Goal: Task Accomplishment & Management: Manage account settings

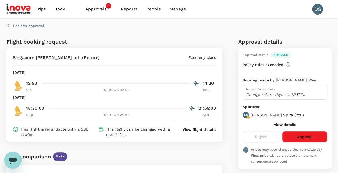
click at [303, 137] on button "Approve" at bounding box center [304, 136] width 45 height 11
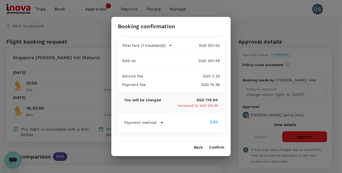
click at [220, 147] on button "Confirm" at bounding box center [216, 148] width 15 height 4
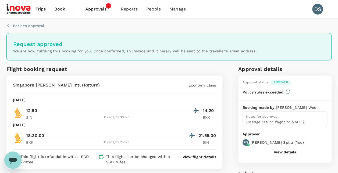
click at [91, 5] on span "Approvals 2" at bounding box center [98, 9] width 27 height 9
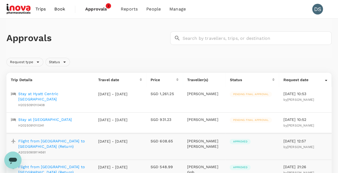
click at [37, 93] on p "Stay at Hyatt Centric Melbourne" at bounding box center [53, 96] width 71 height 11
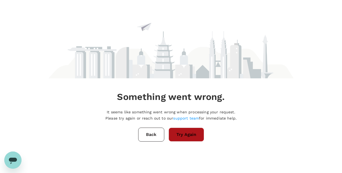
click at [187, 134] on button "Try Again" at bounding box center [187, 135] width 36 height 14
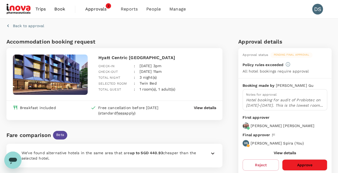
click at [272, 102] on p "Hotel booking for audit of Probiotec on 13-14 Nov 2025. This is the lowest room…" at bounding box center [285, 102] width 78 height 11
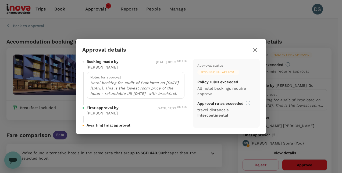
click at [255, 50] on icon "button" at bounding box center [255, 50] width 4 height 4
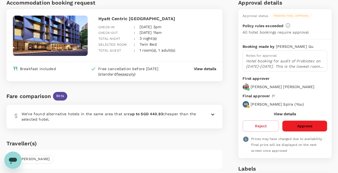
scroll to position [38, 0]
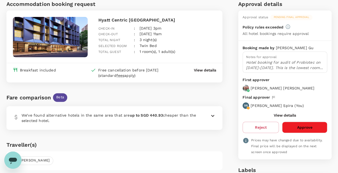
click at [211, 114] on icon at bounding box center [213, 116] width 6 height 6
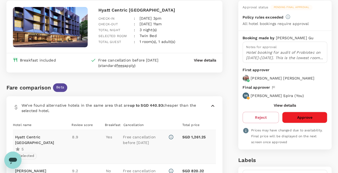
scroll to position [47, 0]
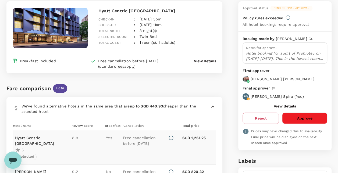
click at [306, 116] on button "Approve" at bounding box center [304, 118] width 45 height 11
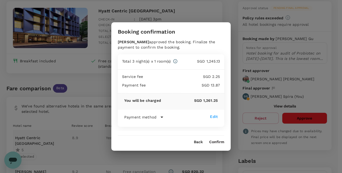
click at [218, 141] on button "Confirm" at bounding box center [216, 142] width 15 height 4
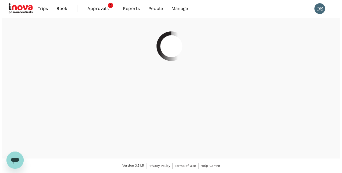
scroll to position [0, 0]
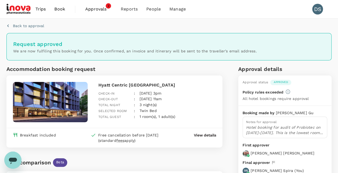
click at [105, 8] on span "Approvals" at bounding box center [98, 9] width 27 height 6
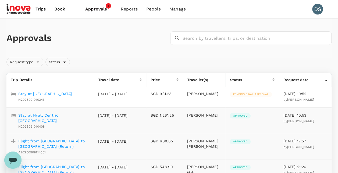
click at [37, 93] on p "Stay at Song Hotel Sydney" at bounding box center [45, 93] width 54 height 5
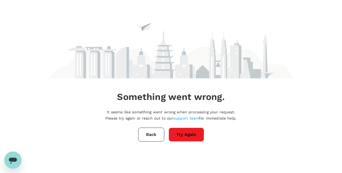
click at [199, 136] on button "Try Again" at bounding box center [187, 135] width 36 height 14
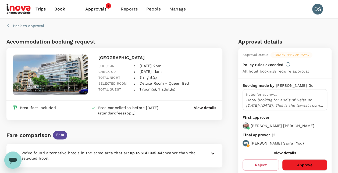
click at [297, 163] on button "Approve" at bounding box center [304, 164] width 45 height 11
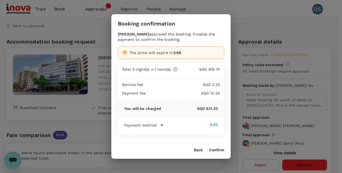
click at [222, 149] on button "Confirm" at bounding box center [216, 150] width 15 height 4
